Goal: Task Accomplishment & Management: Complete application form

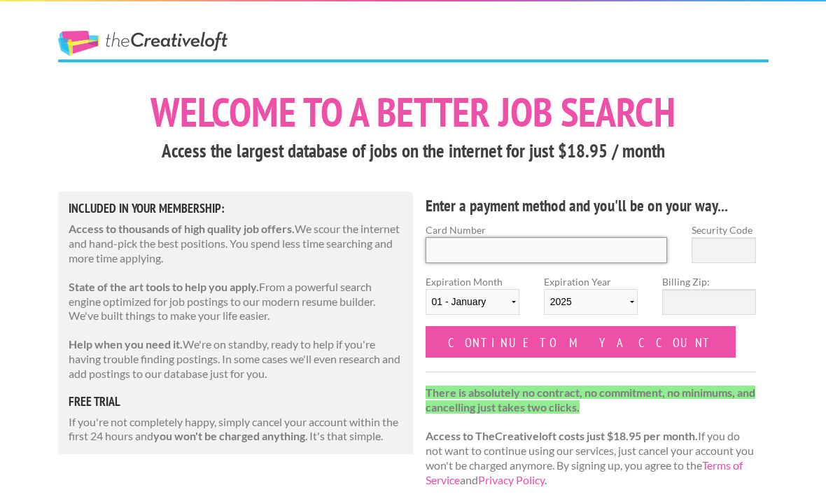
click at [595, 248] on input "Card Number" at bounding box center [547, 250] width 242 height 26
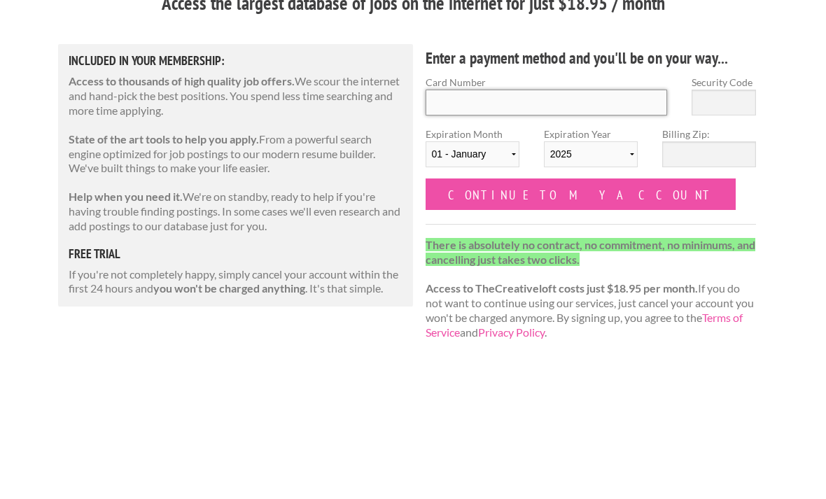
type input "5424181274226591"
type input "037"
select select "10"
select select "2026"
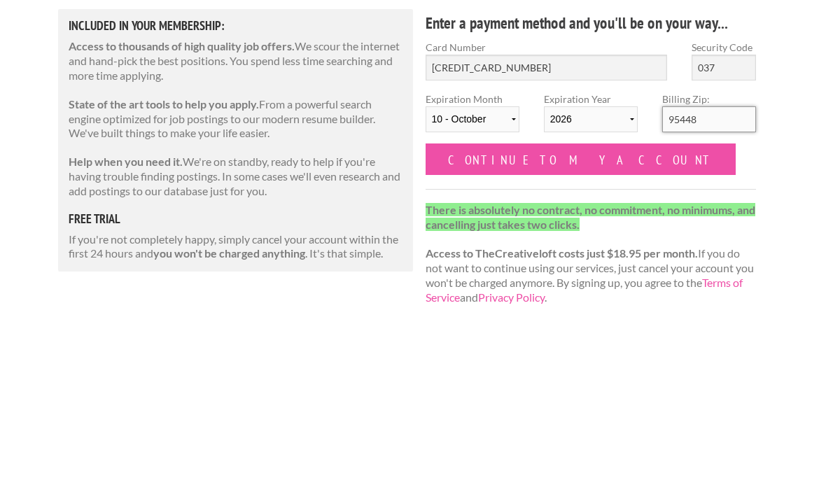
type input "95448"
click at [552, 326] on input "Continue to my account" at bounding box center [581, 342] width 311 height 32
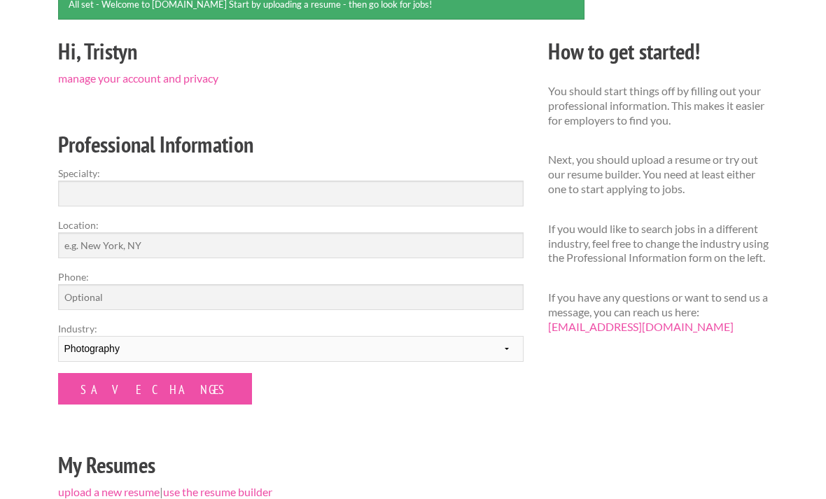
scroll to position [146, 0]
click at [433, 190] on input "Specialty:" at bounding box center [291, 194] width 466 height 26
type input "p"
type input "P"
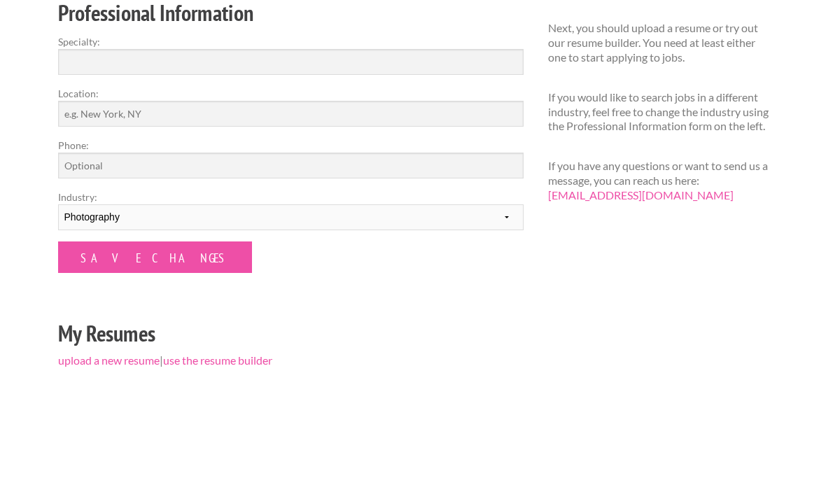
click at [411, 232] on input "Location:" at bounding box center [291, 245] width 466 height 26
type input "Los Angeles"
click at [415, 284] on input "Phone:" at bounding box center [291, 297] width 466 height 26
type input "2032919322"
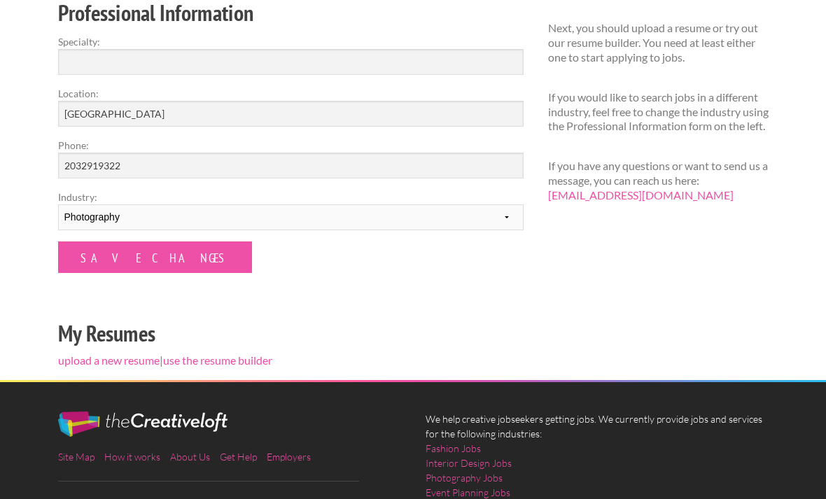
click at [144, 258] on input "Save Changes" at bounding box center [155, 258] width 194 height 32
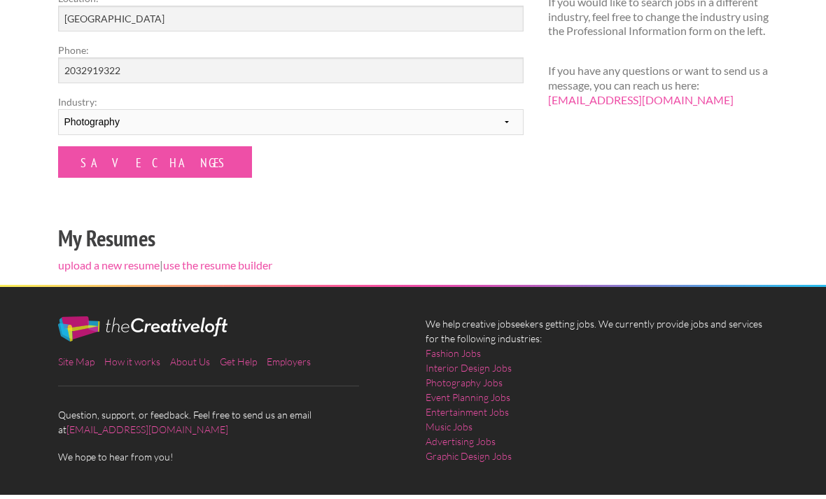
scroll to position [315, 0]
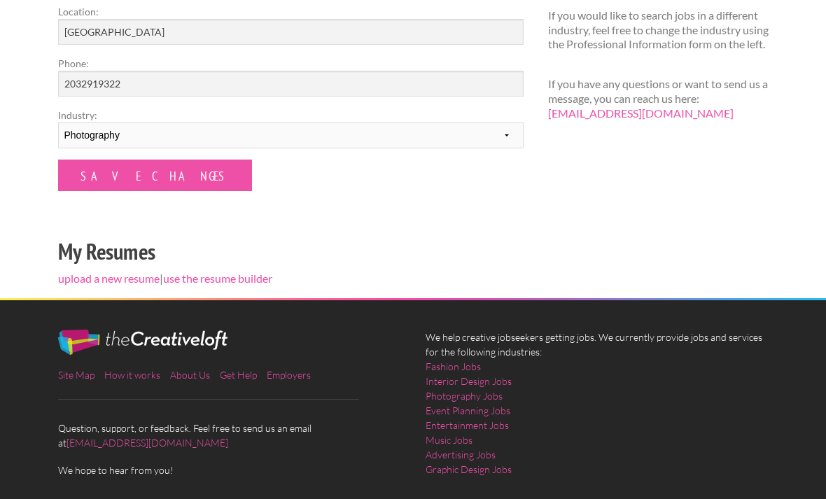
click at [130, 274] on link "upload a new resume" at bounding box center [109, 278] width 102 height 13
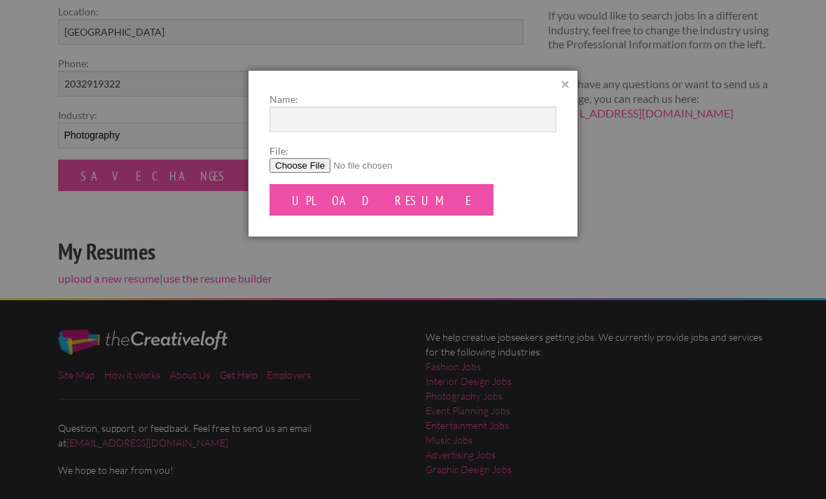
click at [359, 204] on input "Upload Resume" at bounding box center [382, 200] width 224 height 32
click at [309, 171] on input "File:" at bounding box center [413, 165] width 287 height 15
click at [311, 167] on input "File:" at bounding box center [413, 165] width 287 height 15
type input "C:\fakepath\Resume-TH.pdf"
click at [367, 202] on input "Upload Resume" at bounding box center [382, 200] width 224 height 32
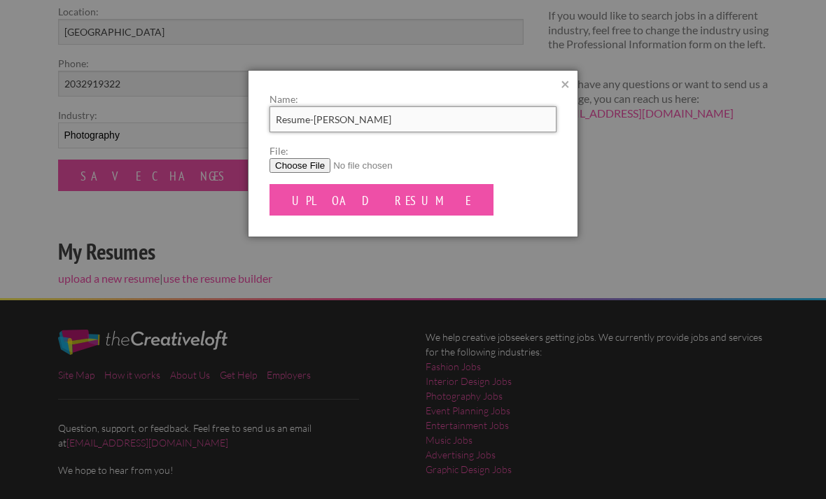
type input "Resume-Tristyn Huggins"
click at [363, 188] on input "Upload Resume" at bounding box center [382, 200] width 224 height 32
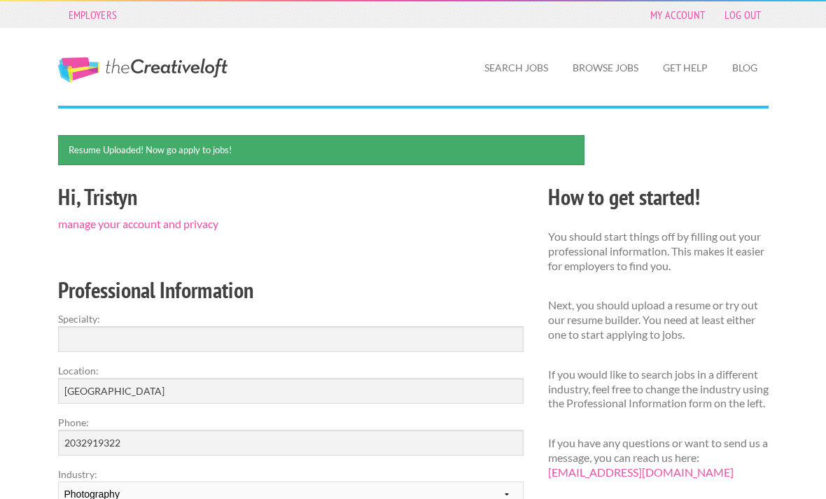
scroll to position [11, 0]
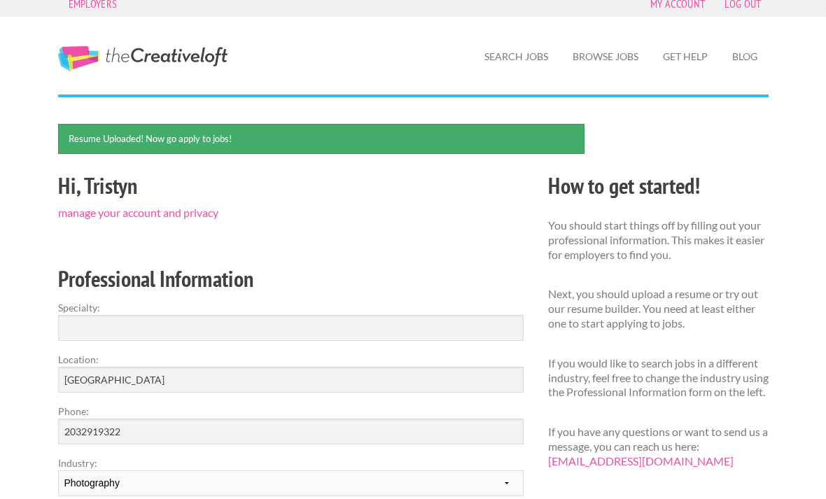
click at [609, 65] on link "Browse Jobs" at bounding box center [606, 57] width 88 height 32
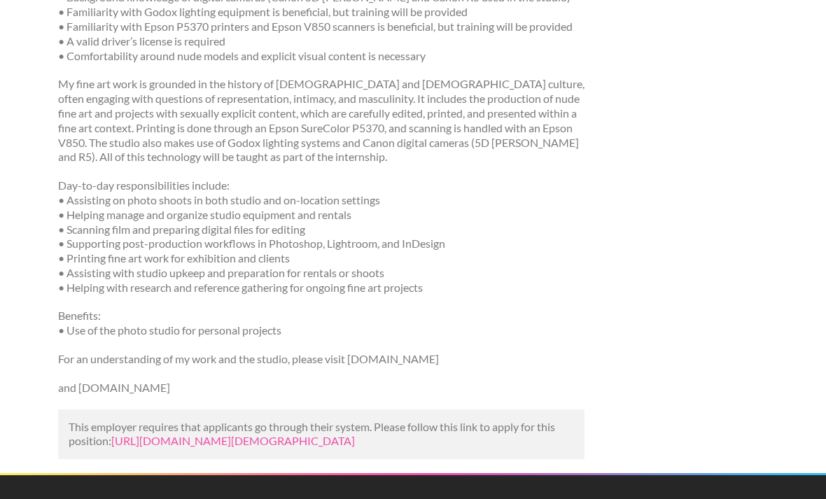
scroll to position [482, 0]
click at [355, 435] on link "[URL][DOMAIN_NAME][DEMOGRAPHIC_DATA]" at bounding box center [233, 441] width 244 height 13
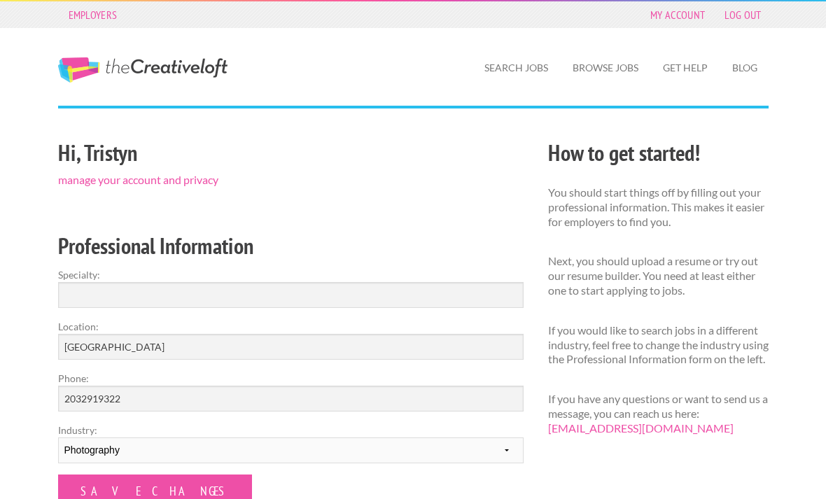
scroll to position [11, 0]
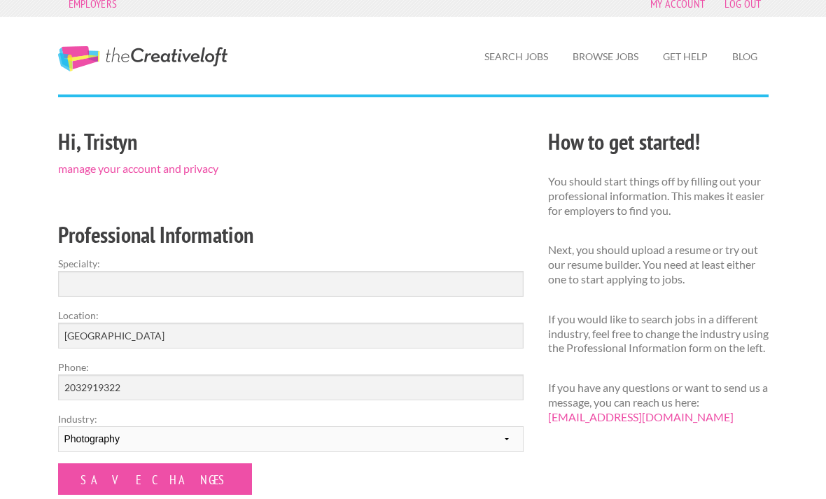
click at [536, 60] on link "Search Jobs" at bounding box center [516, 57] width 86 height 32
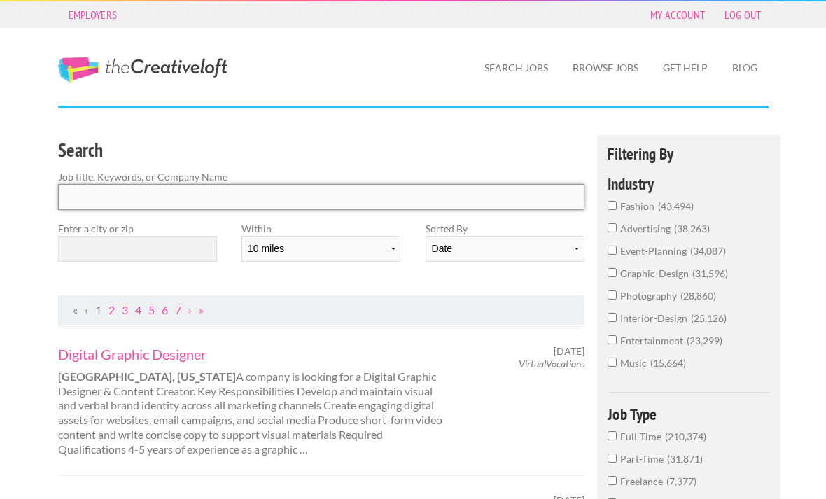
click at [503, 205] on input "Search" at bounding box center [321, 197] width 527 height 26
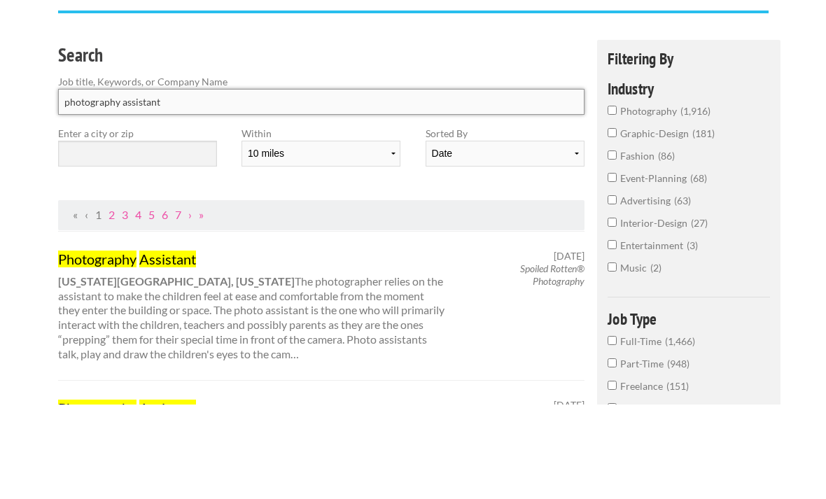
type input "photography assistant"
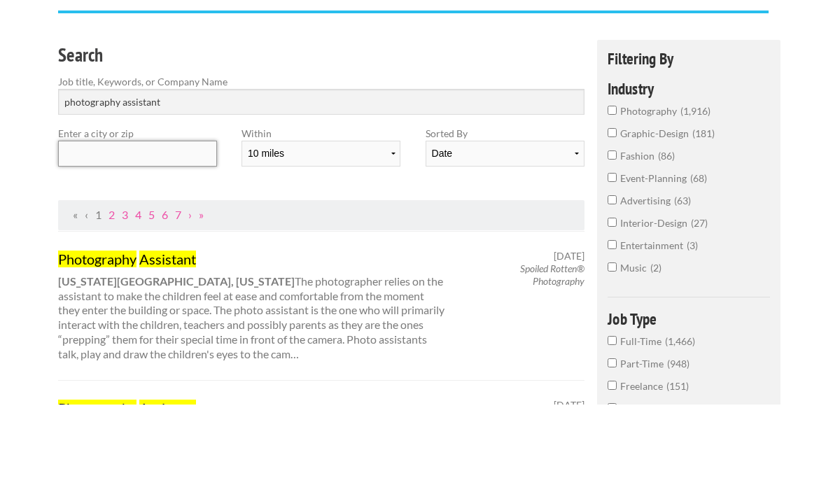
click at [181, 236] on input "text" at bounding box center [137, 249] width 159 height 26
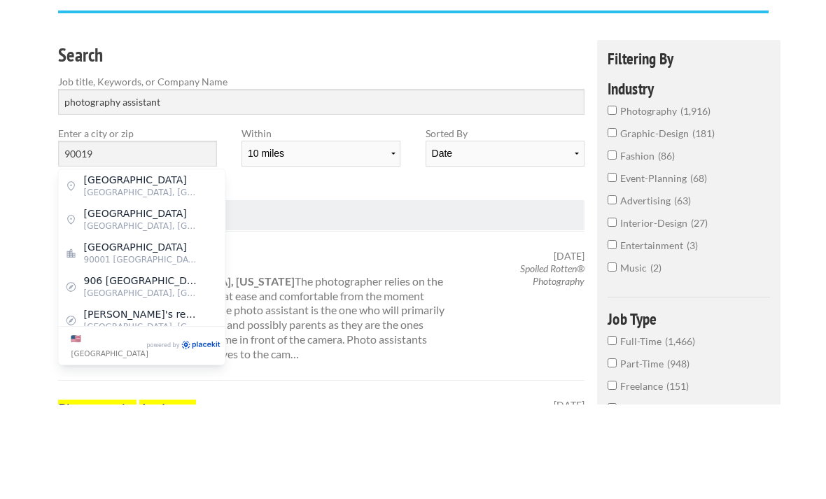
click at [362, 236] on select "10 miles 20 miles 50 miles 100 miles 200 miles 300 miles 400 miles 500 miles" at bounding box center [321, 249] width 159 height 26
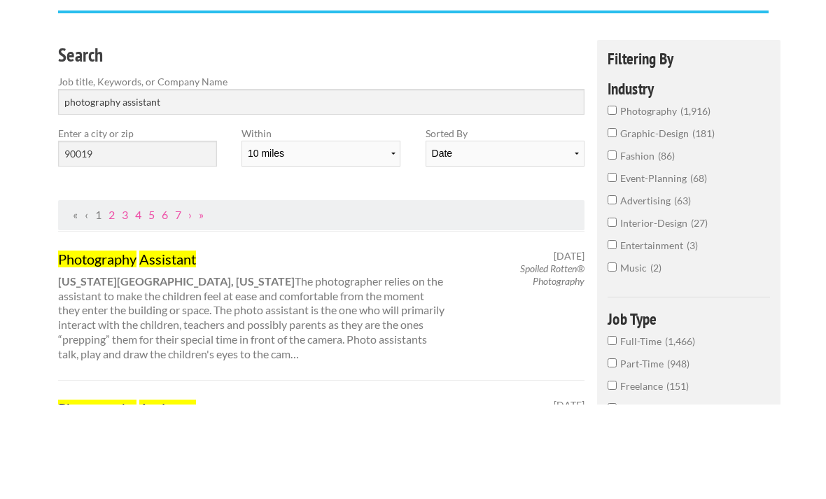
scroll to position [95, 0]
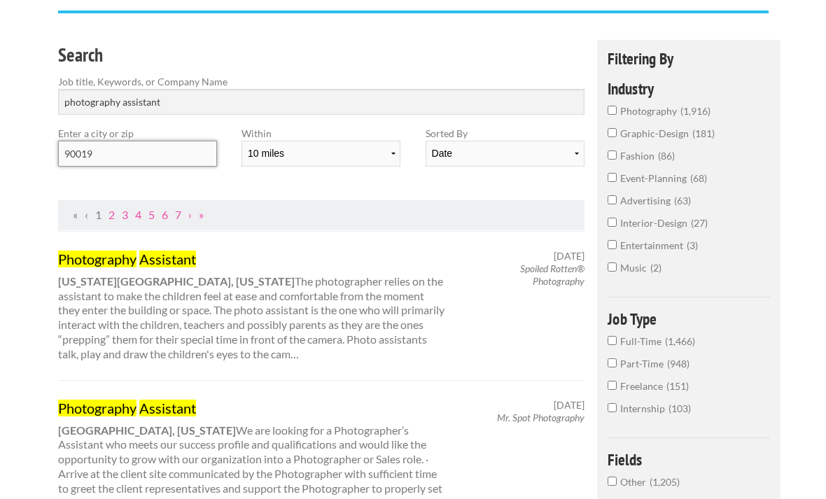
click at [177, 148] on input "90019" at bounding box center [137, 154] width 159 height 26
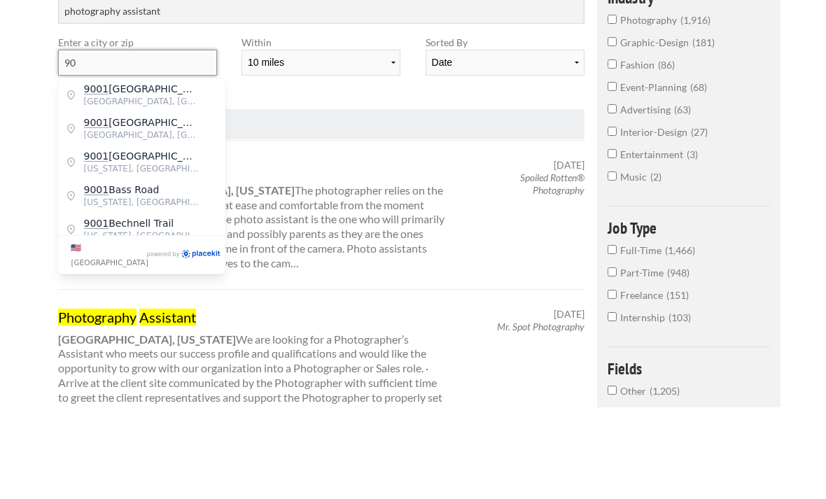
type input "9"
click at [141, 288] on span "90001 United States of America" at bounding box center [141, 294] width 115 height 13
type input "Los Angeles"
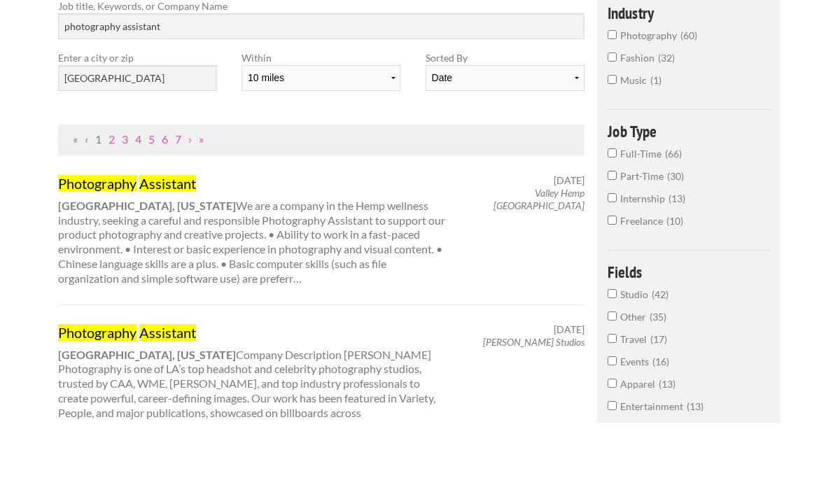
click at [525, 112] on div "Search Job title, Keywords, or Company Name photography assistant Enter a city …" at bounding box center [322, 121] width 552 height 160
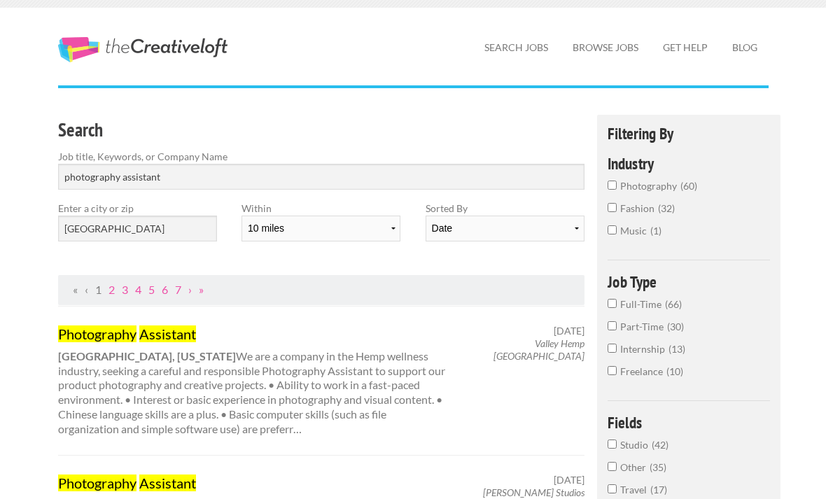
scroll to position [0, 0]
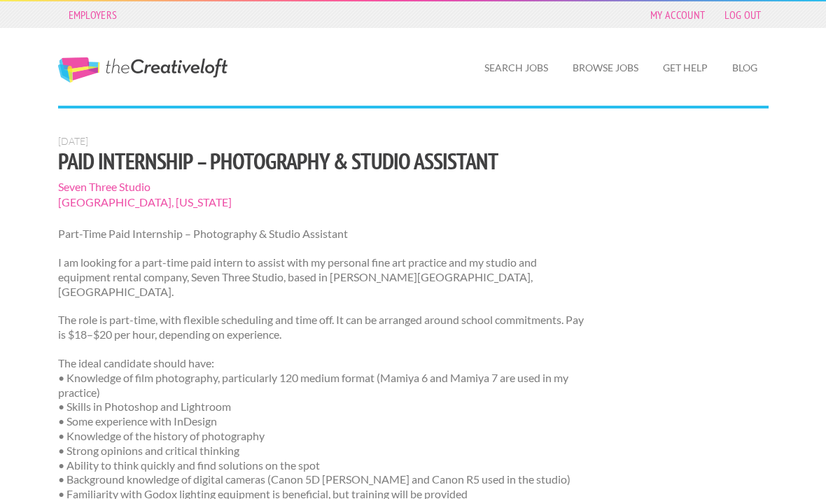
scroll to position [527, 0]
